Goal: Transaction & Acquisition: Purchase product/service

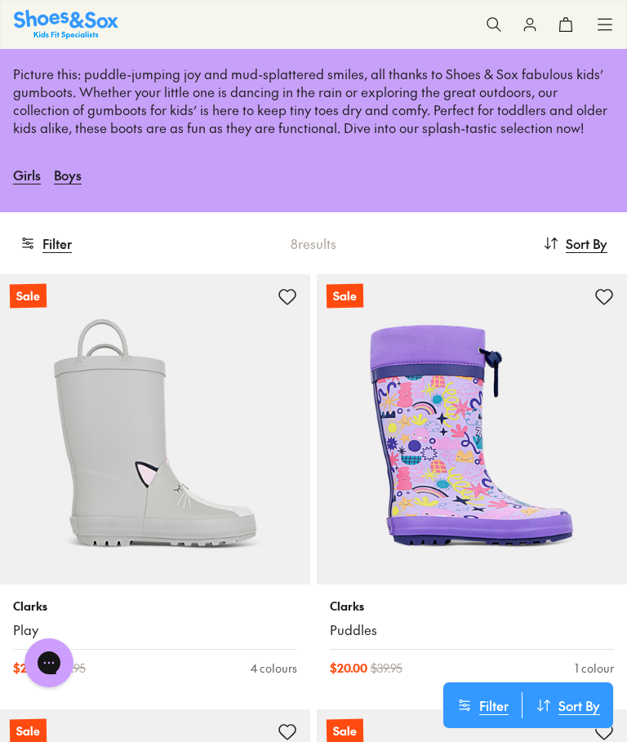
scroll to position [122, 0]
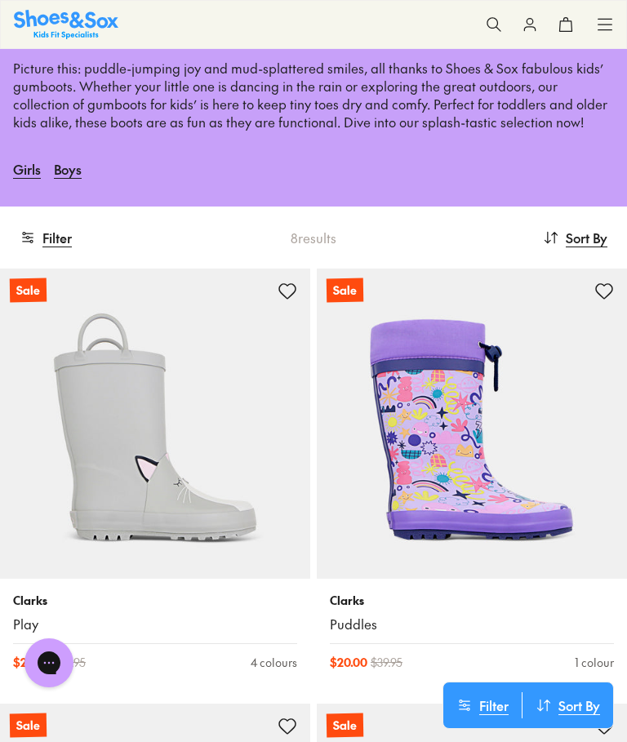
click at [75, 172] on link "Boys" at bounding box center [68, 169] width 28 height 36
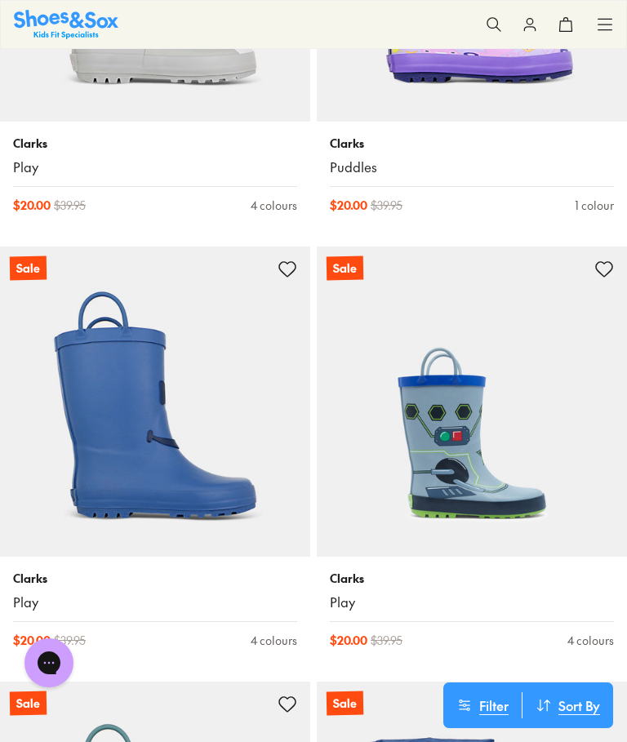
scroll to position [502, 0]
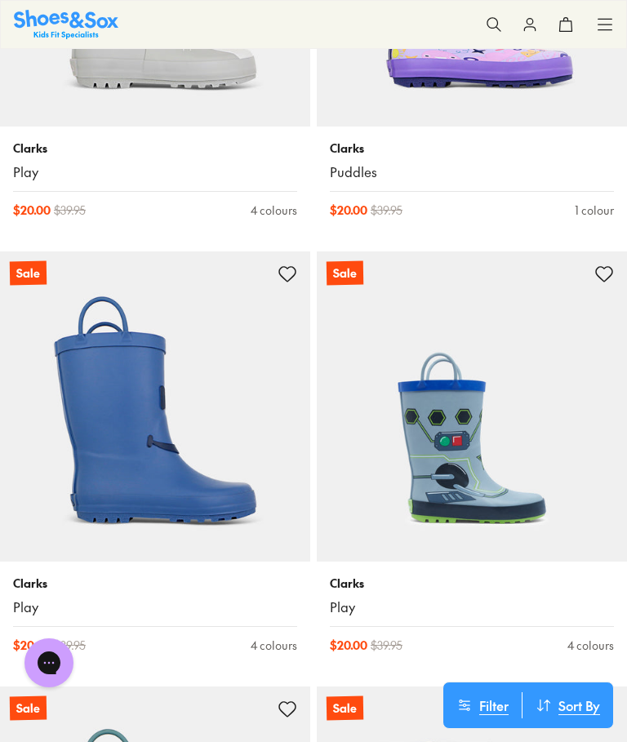
click at [139, 469] on img at bounding box center [155, 406] width 310 height 310
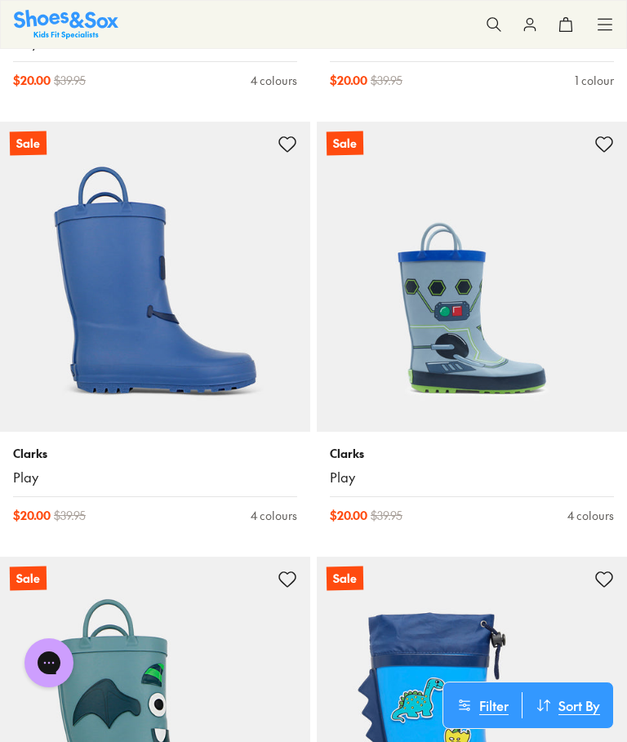
scroll to position [635, 0]
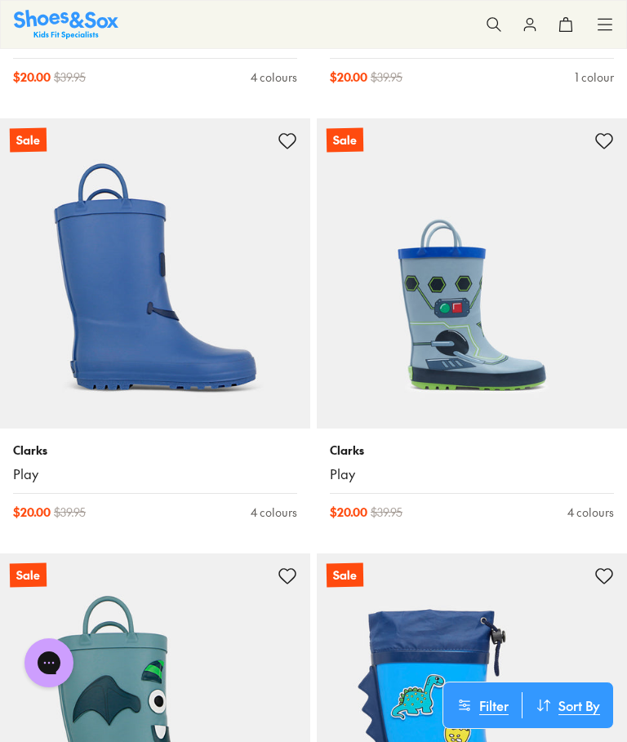
click at [447, 341] on img at bounding box center [472, 273] width 310 height 310
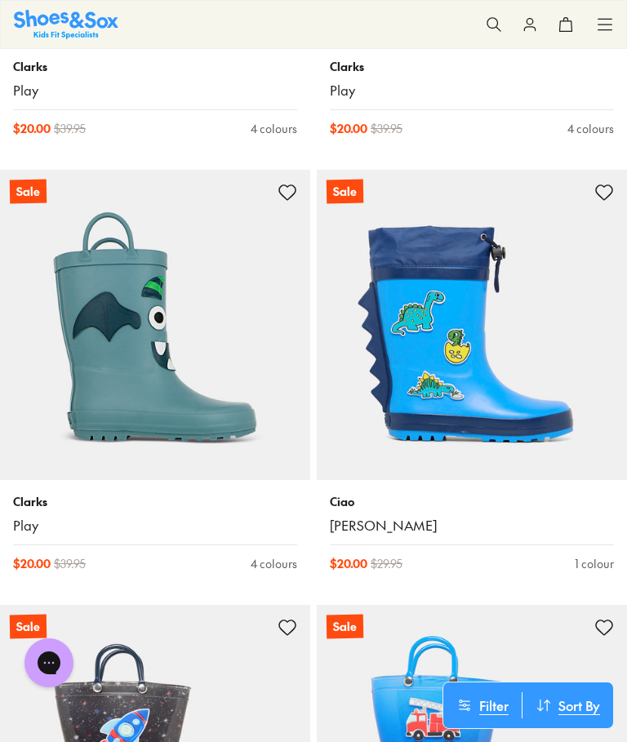
scroll to position [1022, 0]
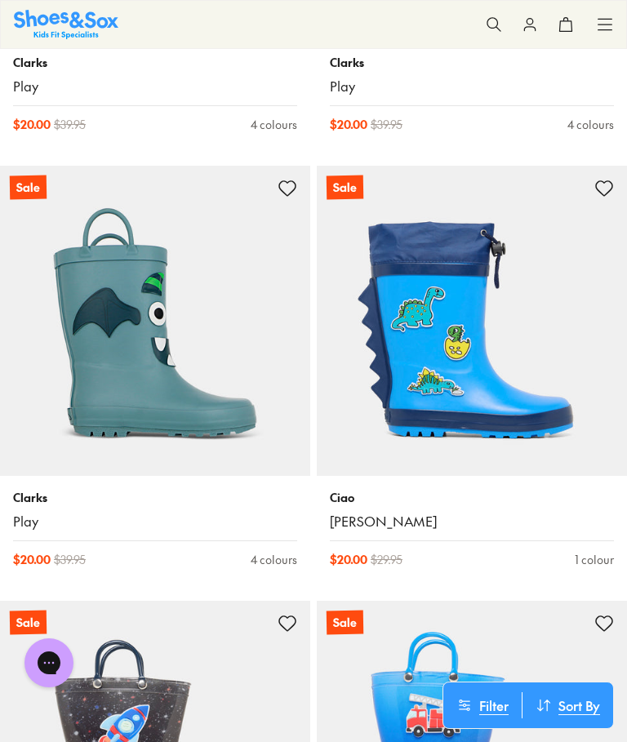
click at [463, 401] on img at bounding box center [472, 321] width 310 height 310
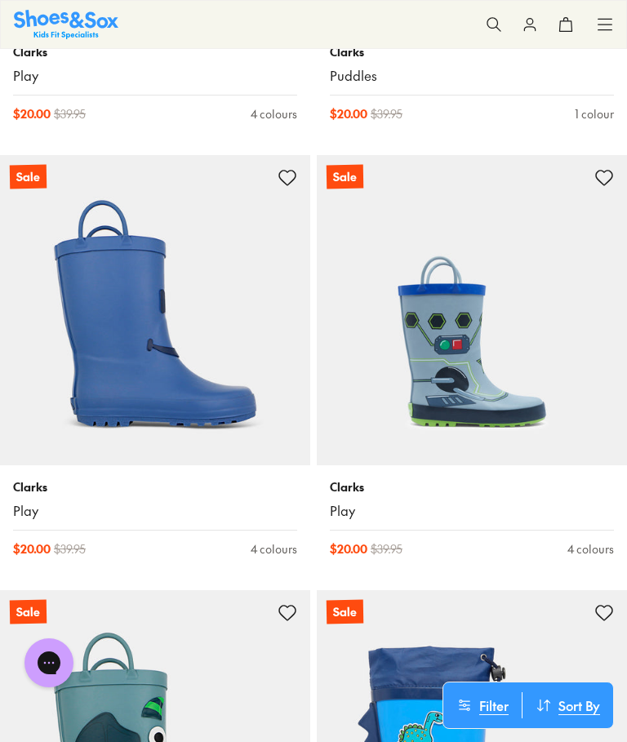
scroll to position [599, 0]
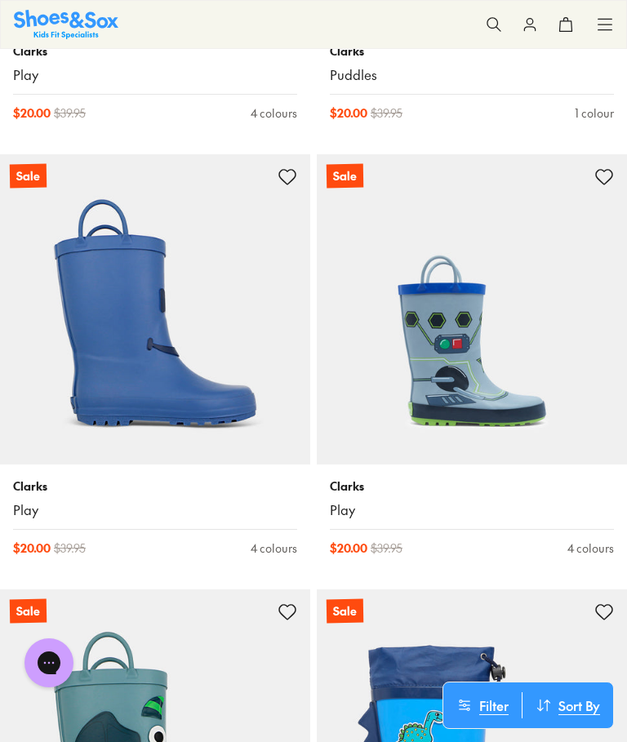
click at [489, 397] on img at bounding box center [472, 309] width 310 height 310
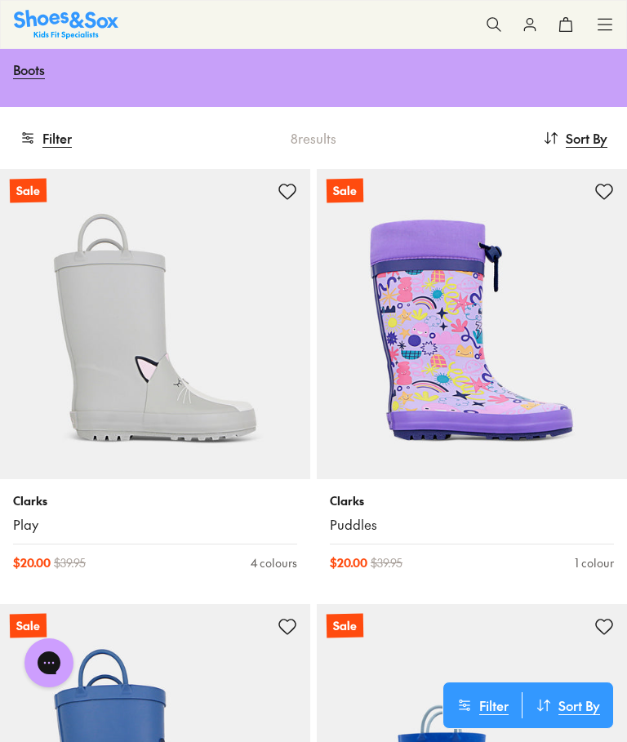
scroll to position [150, 0]
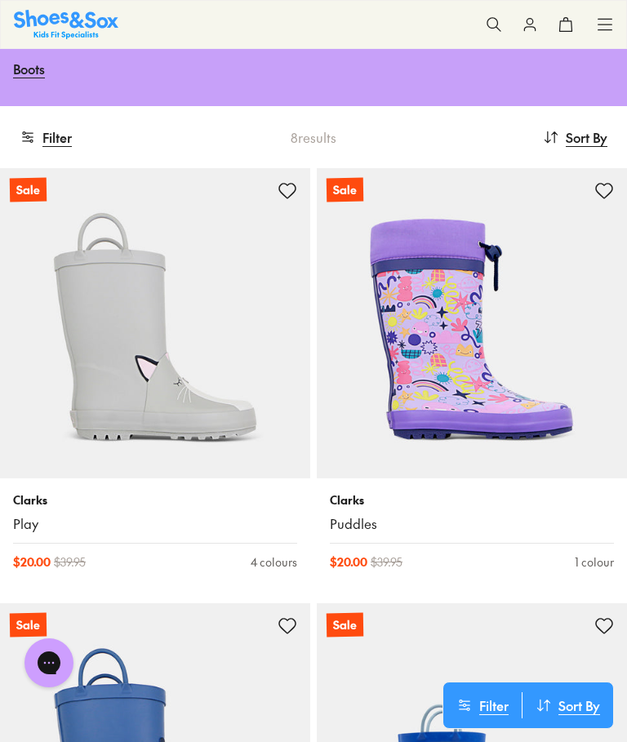
click at [450, 333] on img at bounding box center [472, 323] width 310 height 310
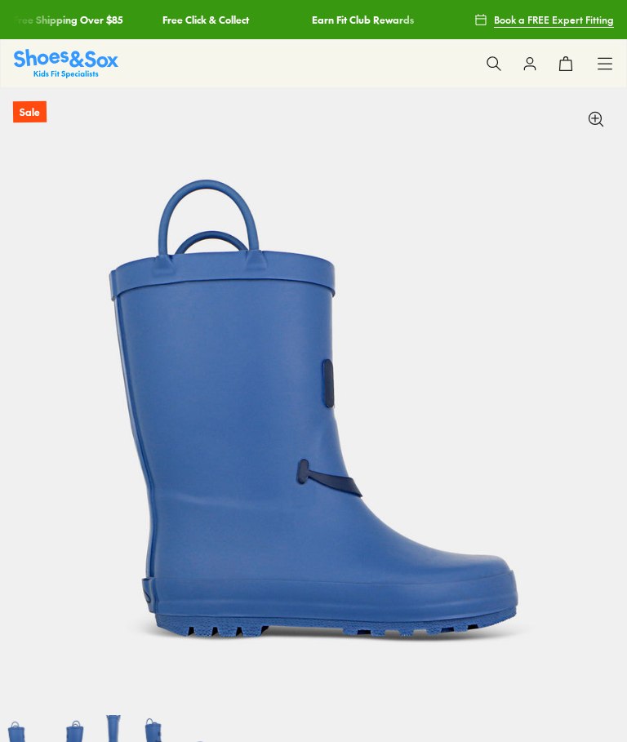
select select "*"
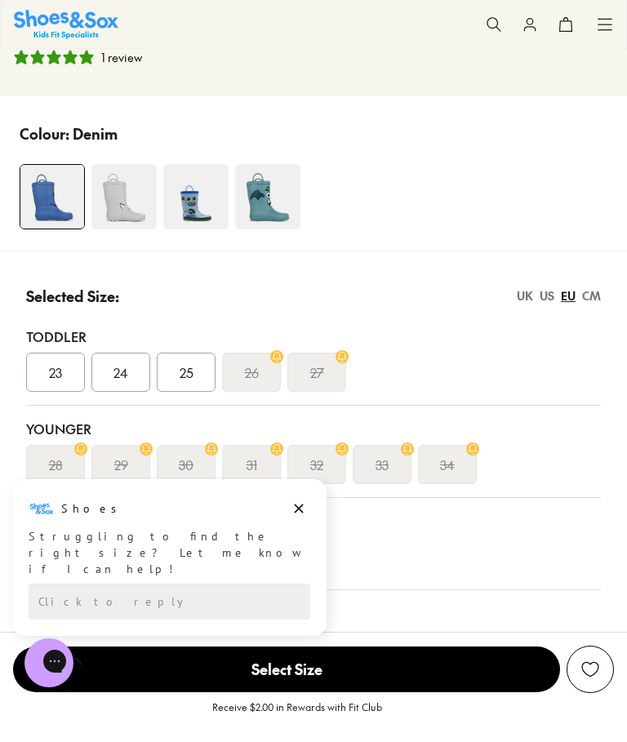
scroll to position [887, 0]
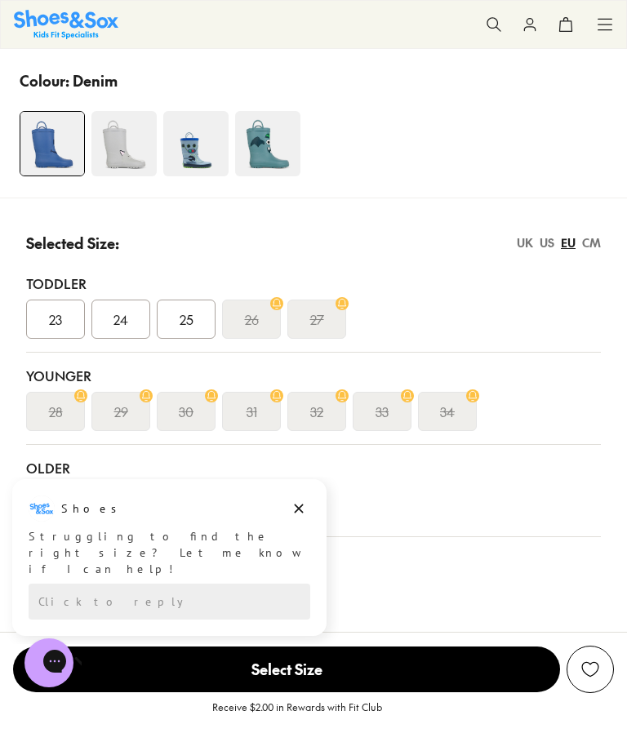
click at [592, 247] on div "CM" at bounding box center [591, 242] width 19 height 17
click at [120, 160] on img at bounding box center [123, 143] width 65 height 65
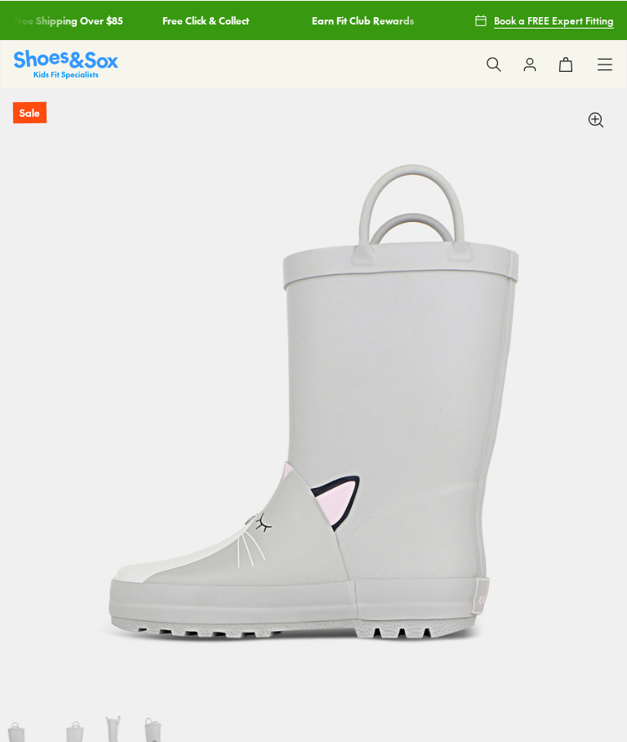
select select "*"
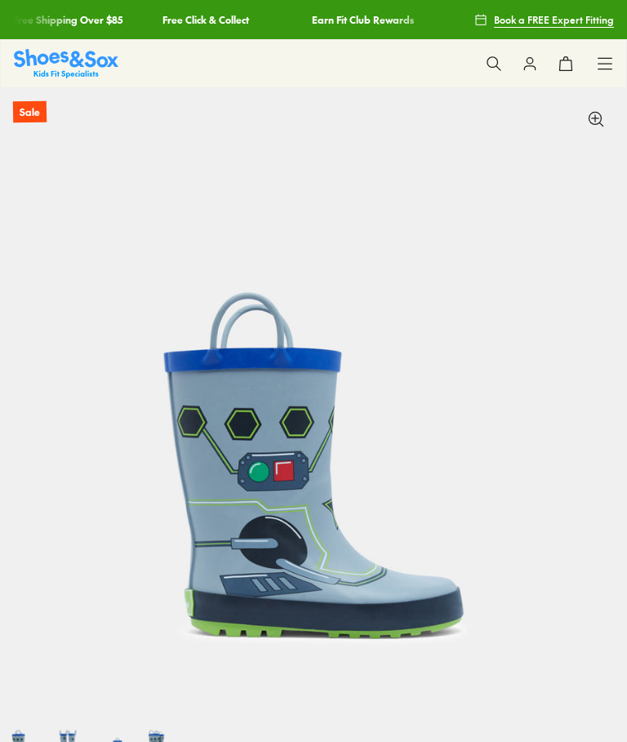
scroll to position [418, 0]
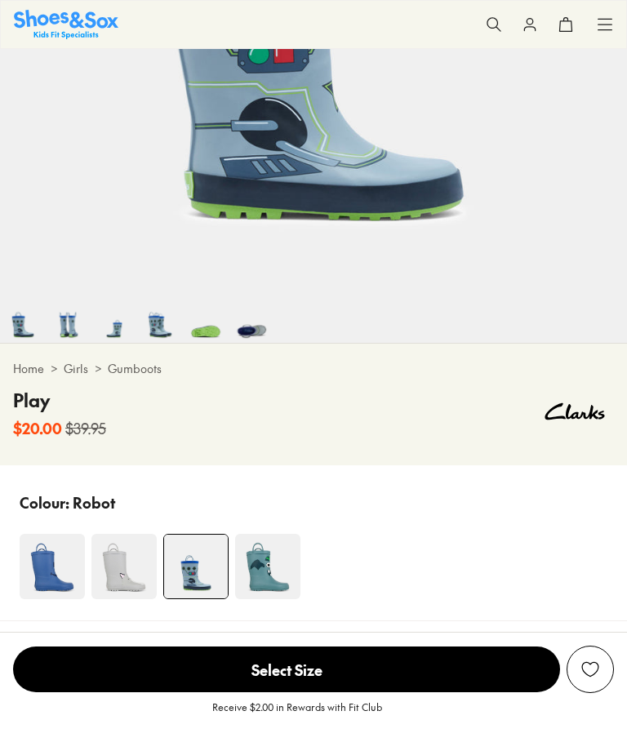
select select "*"
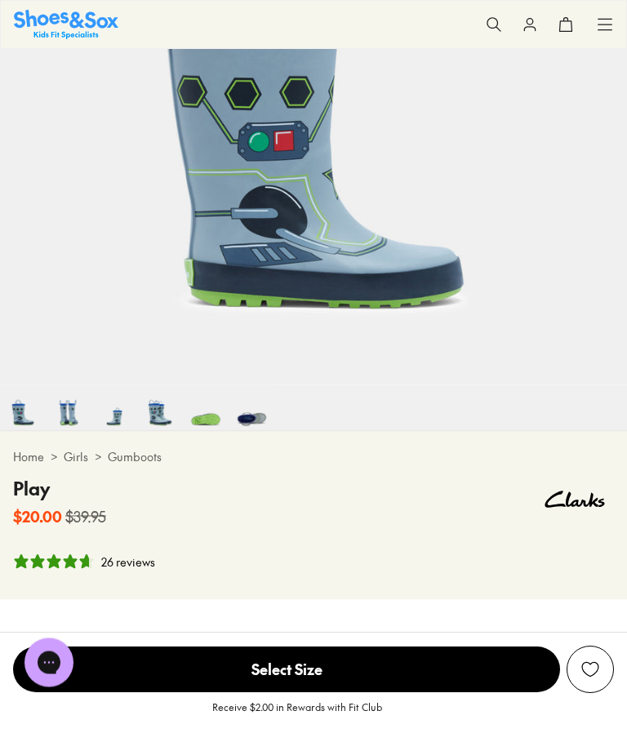
scroll to position [308, 0]
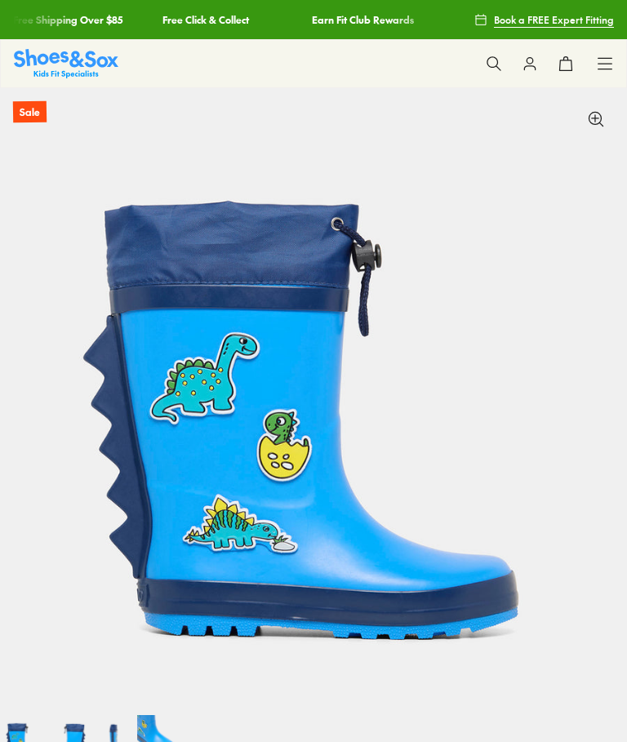
select select "*"
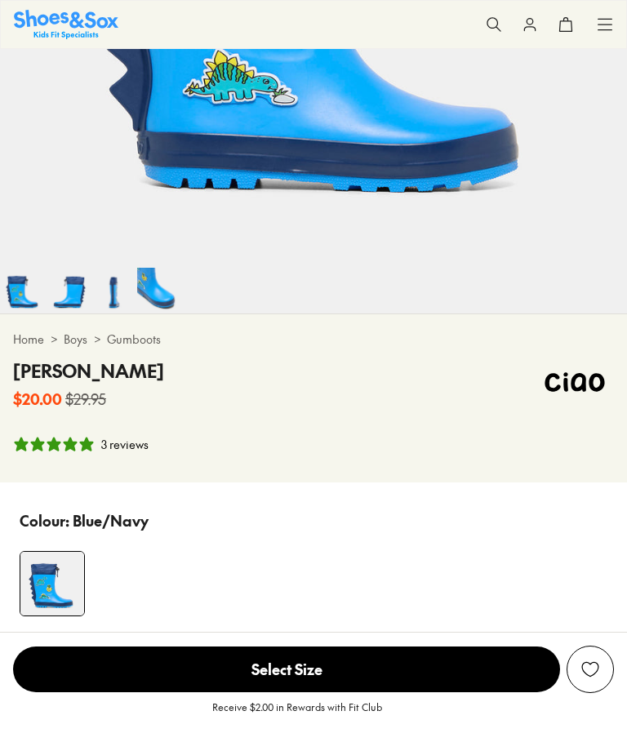
scroll to position [795, 0]
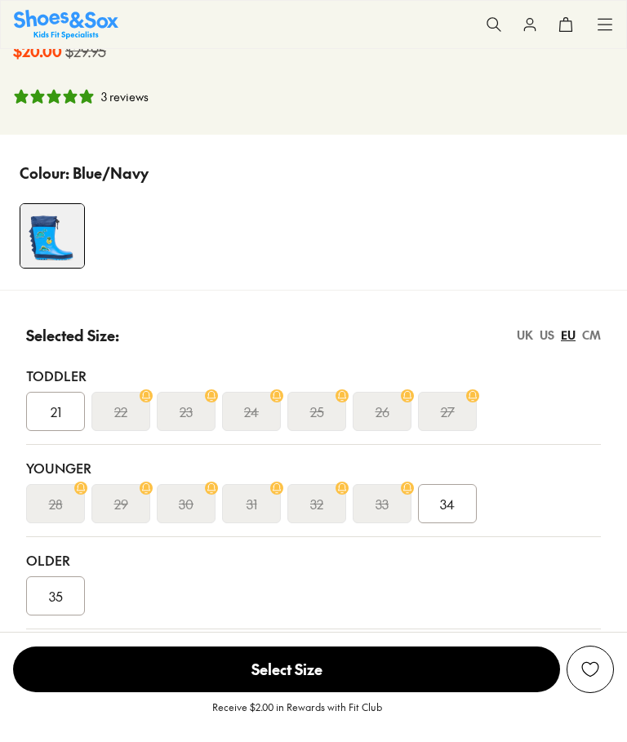
click at [593, 334] on div "CM" at bounding box center [591, 334] width 19 height 17
click at [593, 341] on div "CM" at bounding box center [591, 334] width 19 height 17
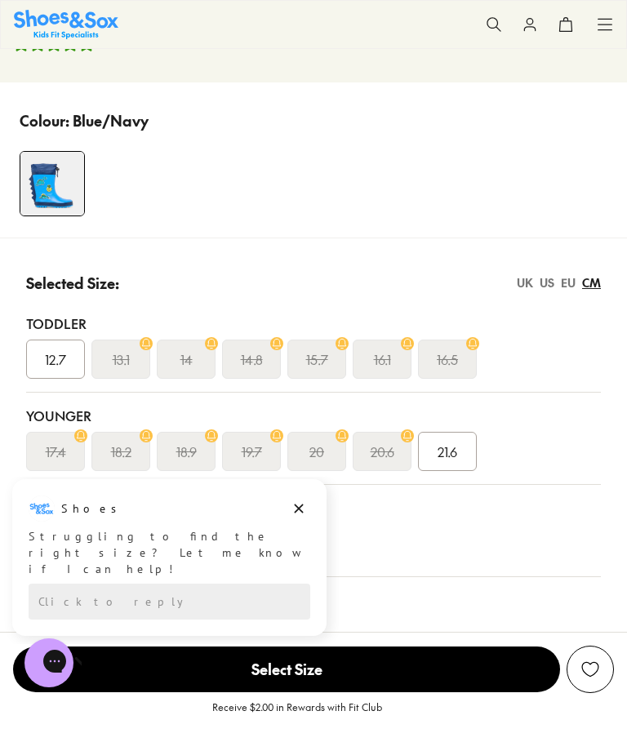
scroll to position [848, 0]
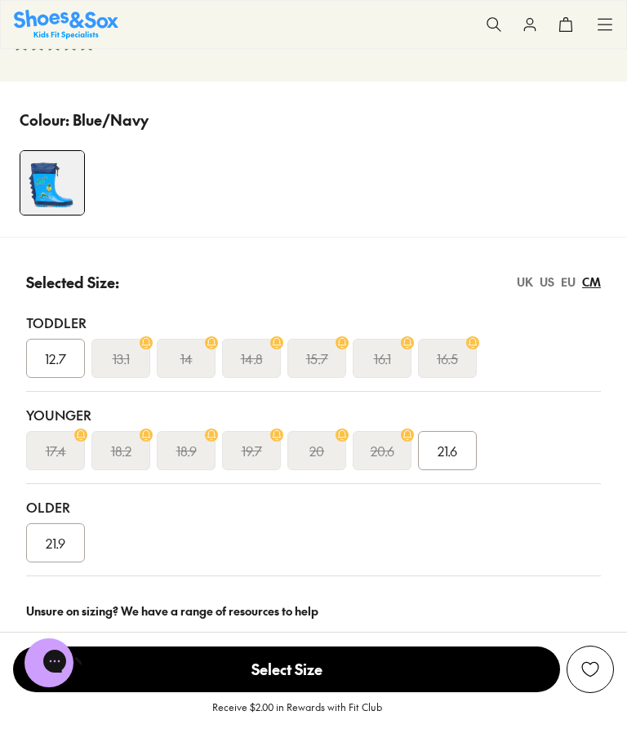
click at [304, 570] on div "Older 21.9" at bounding box center [313, 530] width 574 height 92
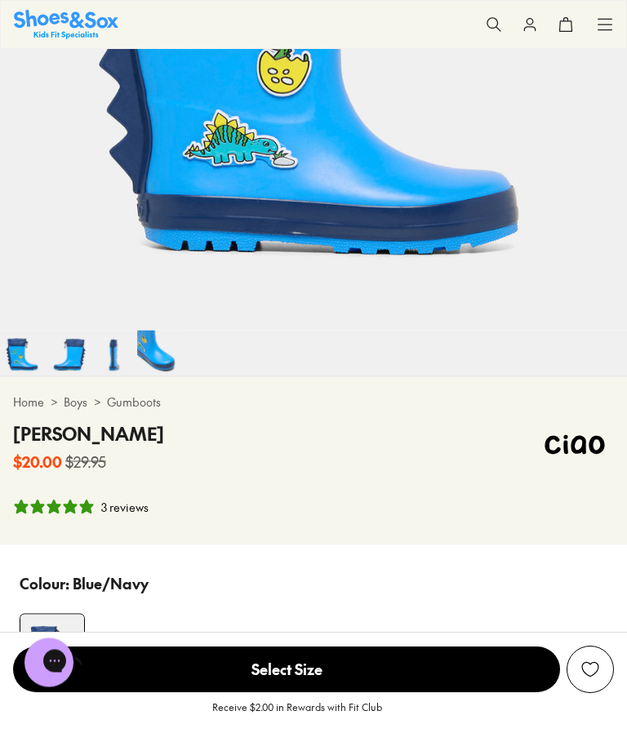
scroll to position [384, 0]
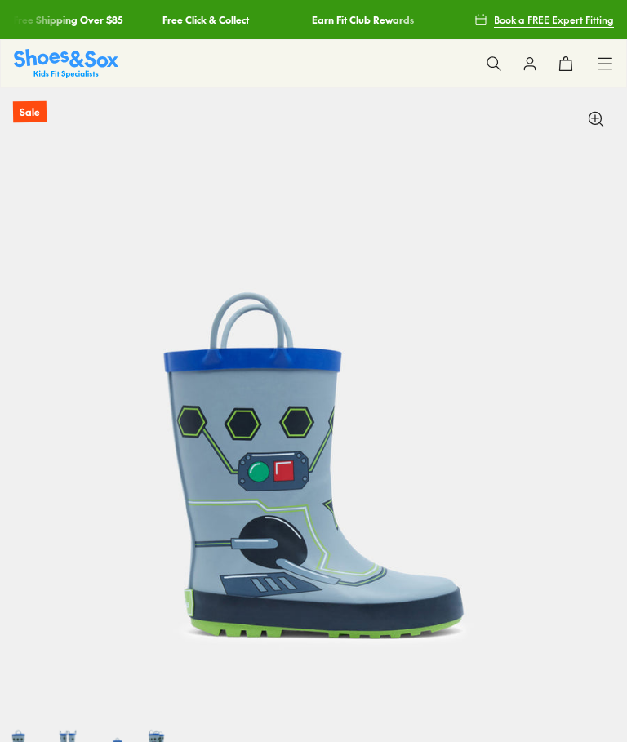
select select "*"
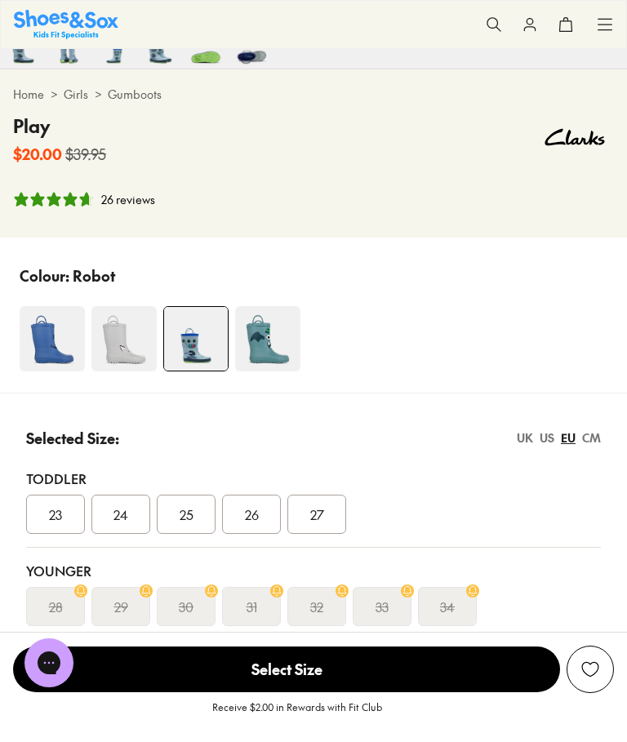
click at [596, 440] on div "CM" at bounding box center [591, 437] width 19 height 17
click at [123, 353] on img at bounding box center [123, 338] width 65 height 65
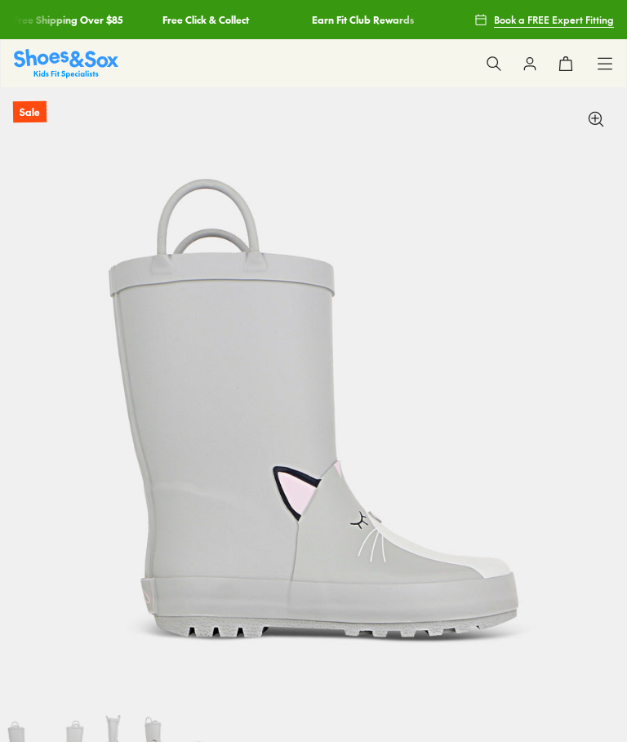
scroll to position [471, 0]
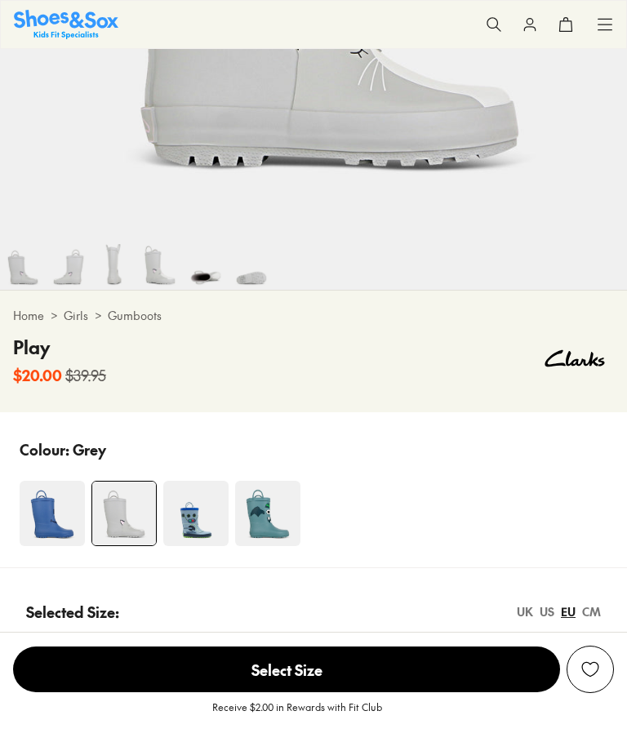
select select "*"
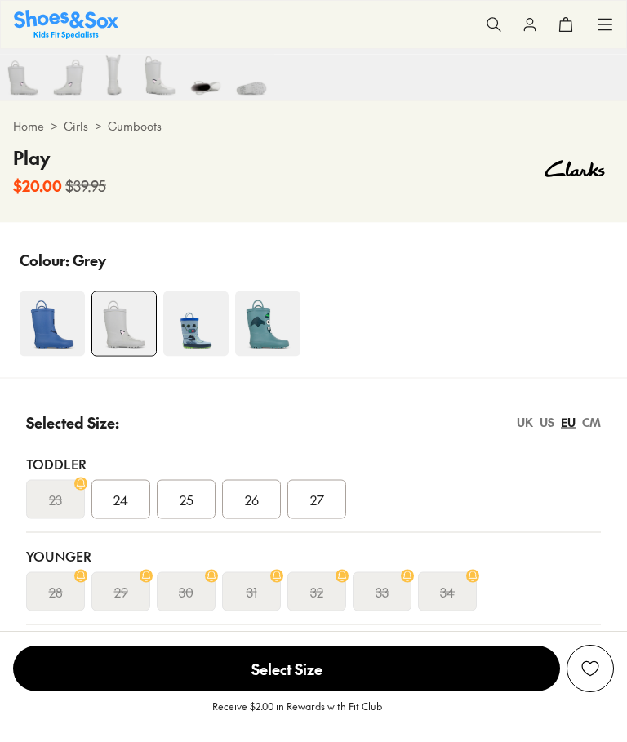
scroll to position [663, 0]
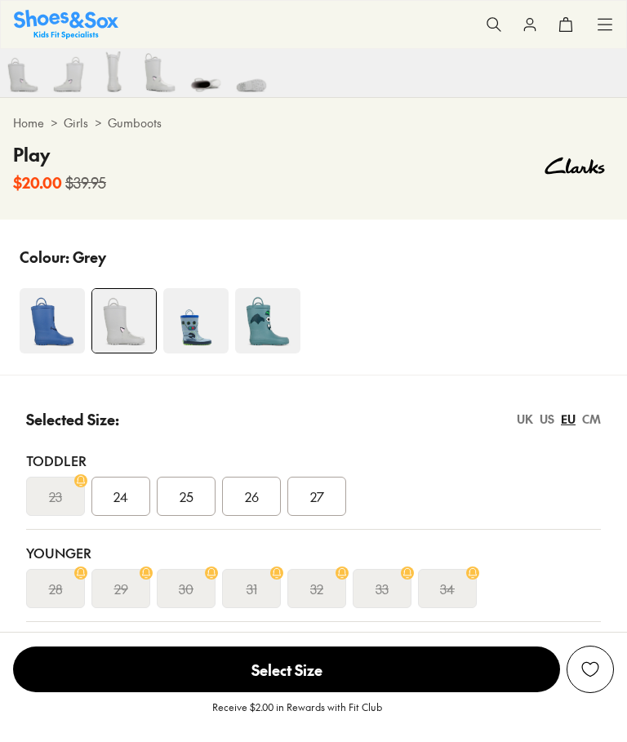
click at [591, 418] on div "CM" at bounding box center [591, 418] width 19 height 17
click at [597, 415] on div "CM" at bounding box center [591, 418] width 19 height 17
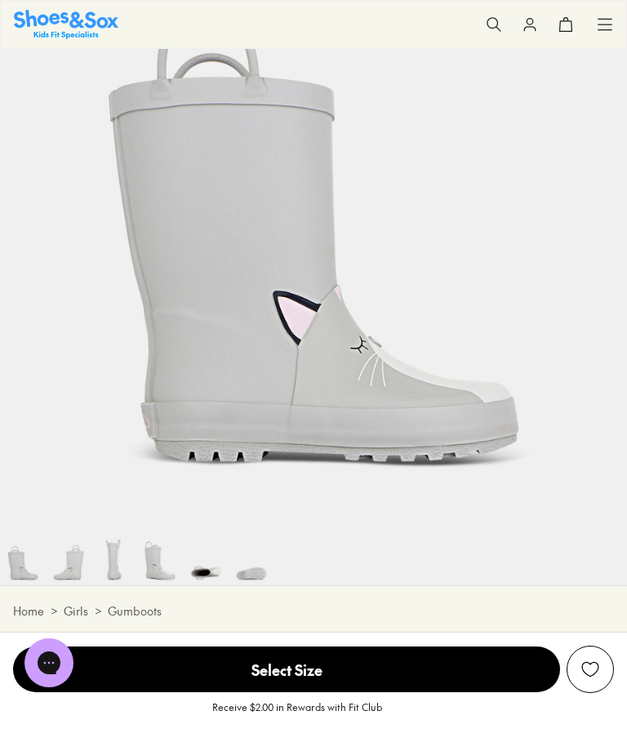
scroll to position [0, 0]
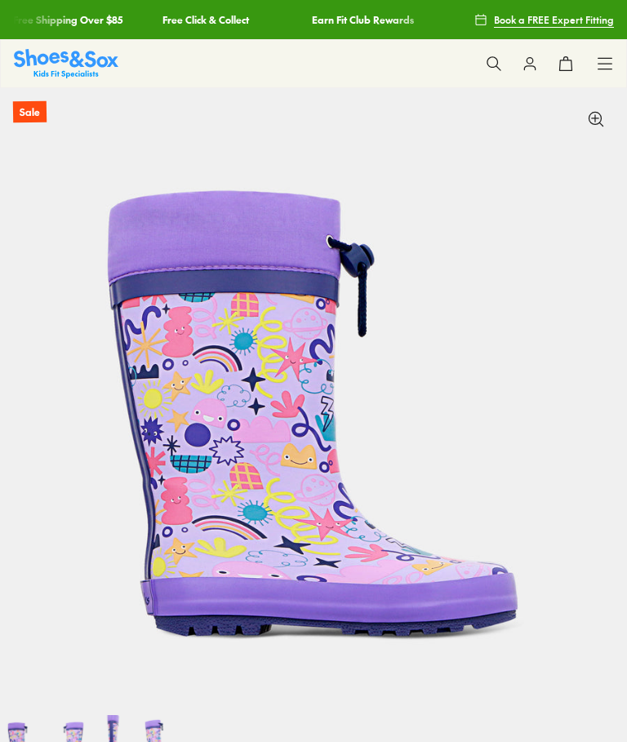
select select "*"
